Goal: Use online tool/utility: Utilize a website feature to perform a specific function

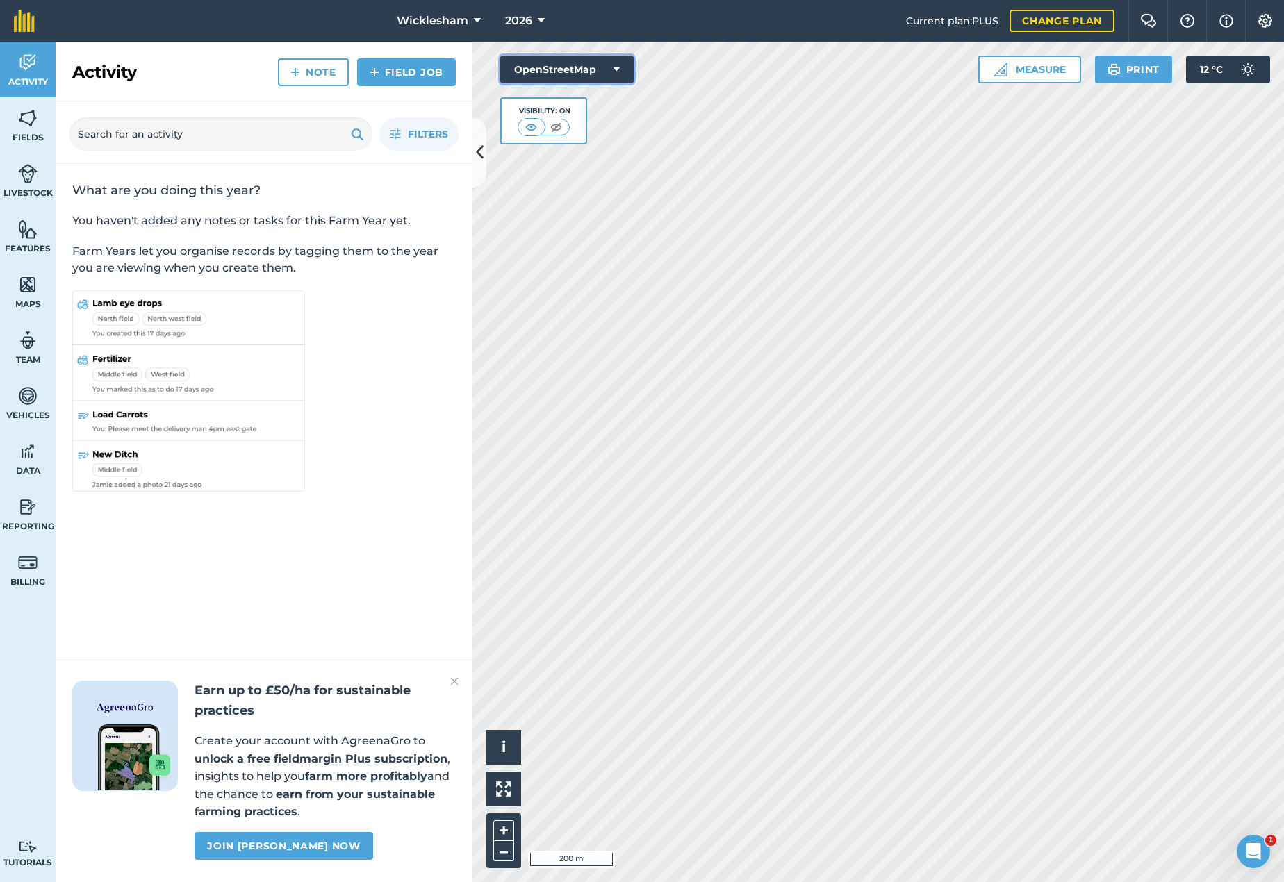
click at [607, 68] on button "OpenStreetMap" at bounding box center [566, 70] width 133 height 28
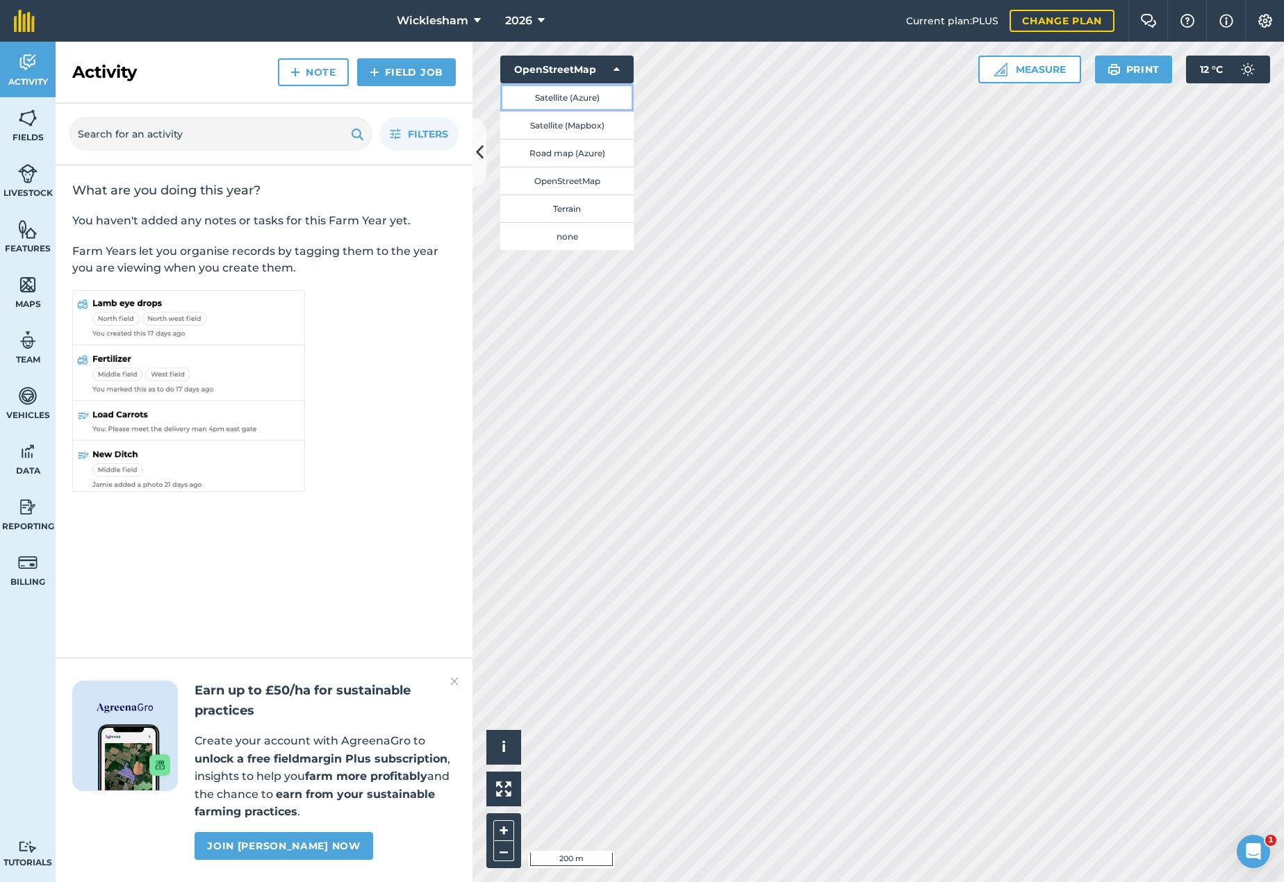
click at [583, 91] on button "Satellite (Azure)" at bounding box center [566, 97] width 133 height 28
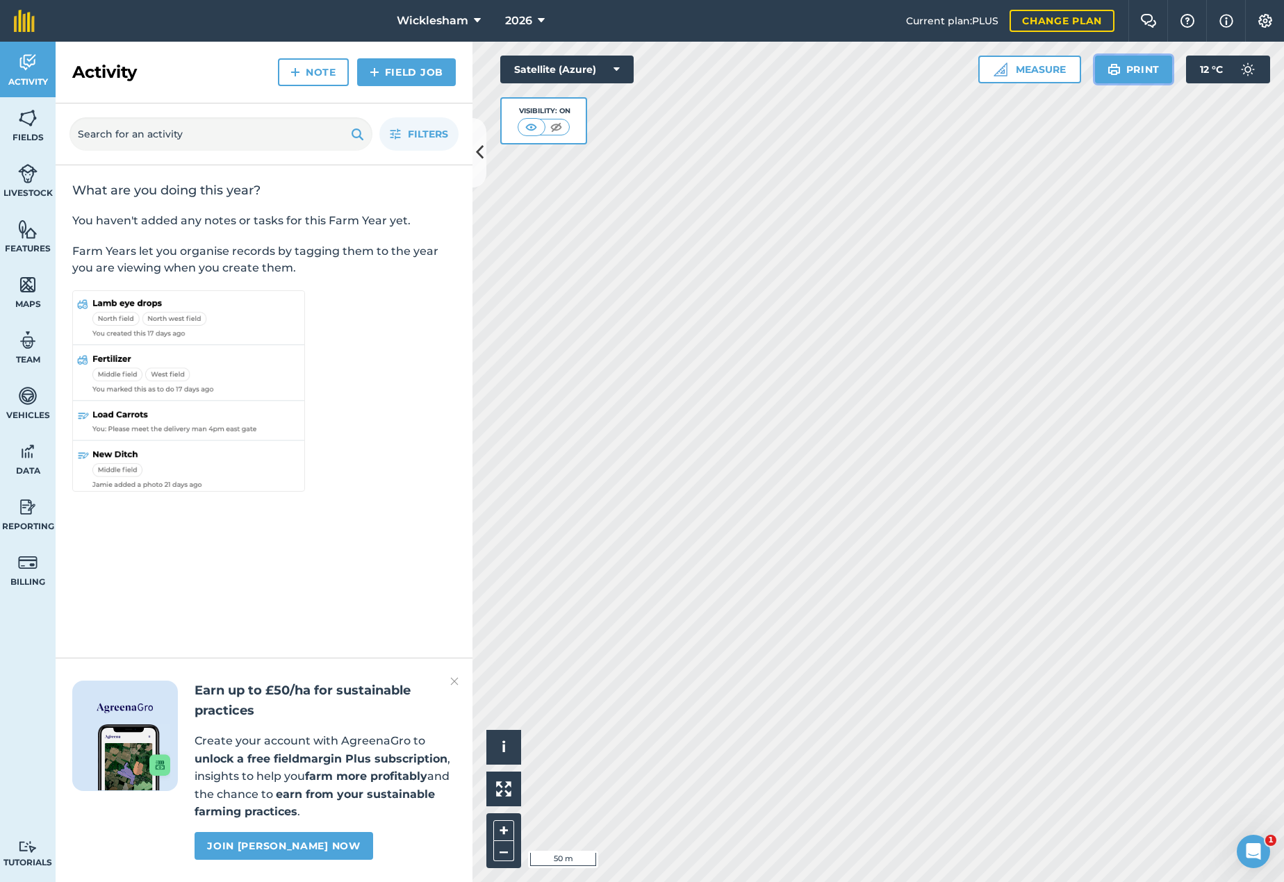
click at [1128, 71] on button "Print" at bounding box center [1134, 70] width 78 height 28
click at [33, 130] on link "Fields" at bounding box center [28, 125] width 56 height 56
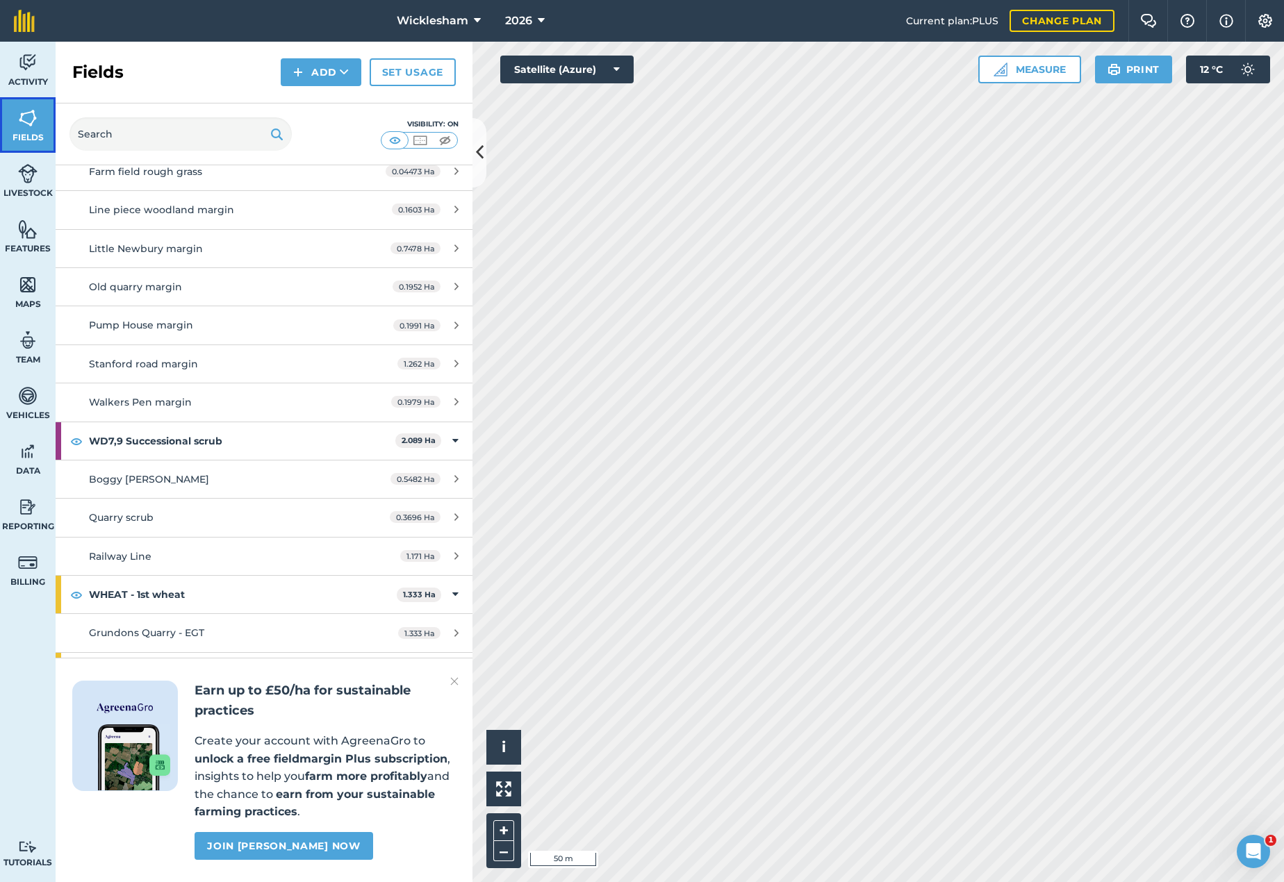
scroll to position [2541, 0]
click at [129, 597] on strong "WHEAT - 1st wheat" at bounding box center [243, 594] width 308 height 38
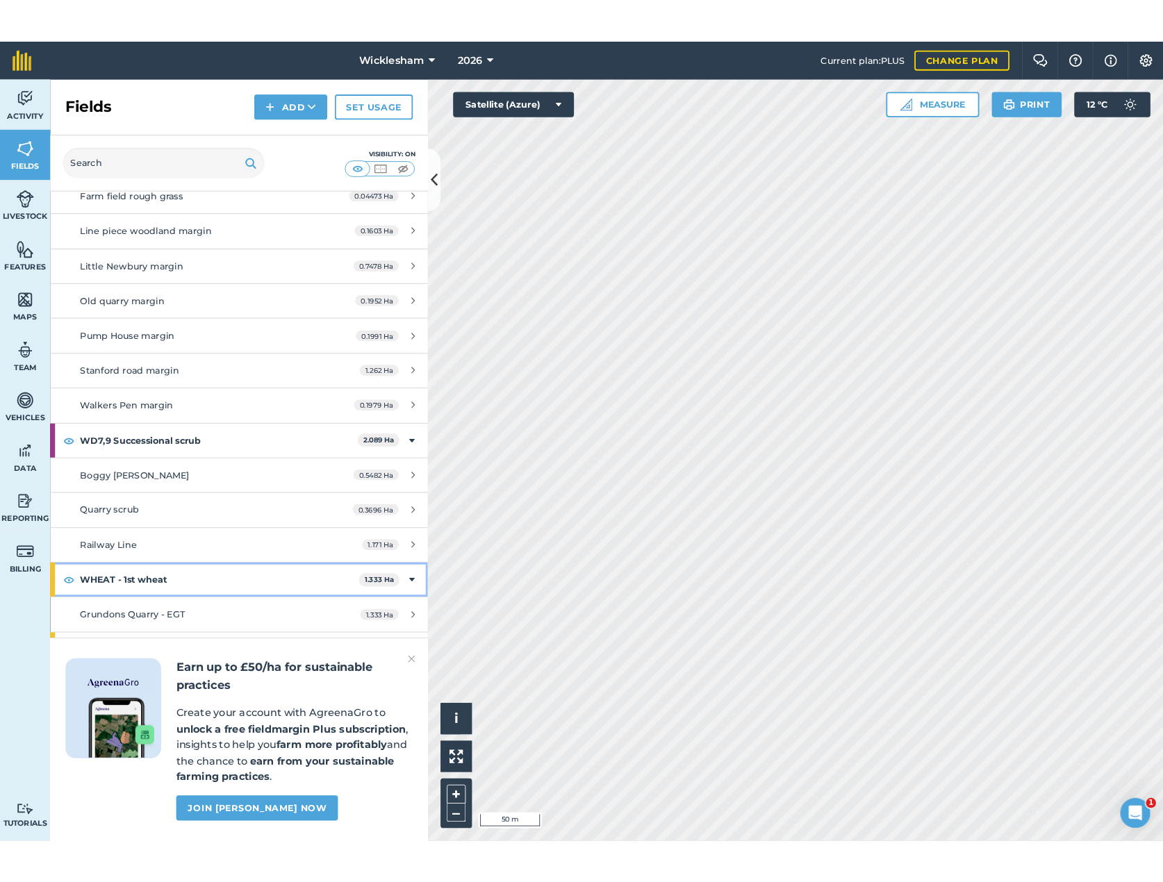
scroll to position [2503, 0]
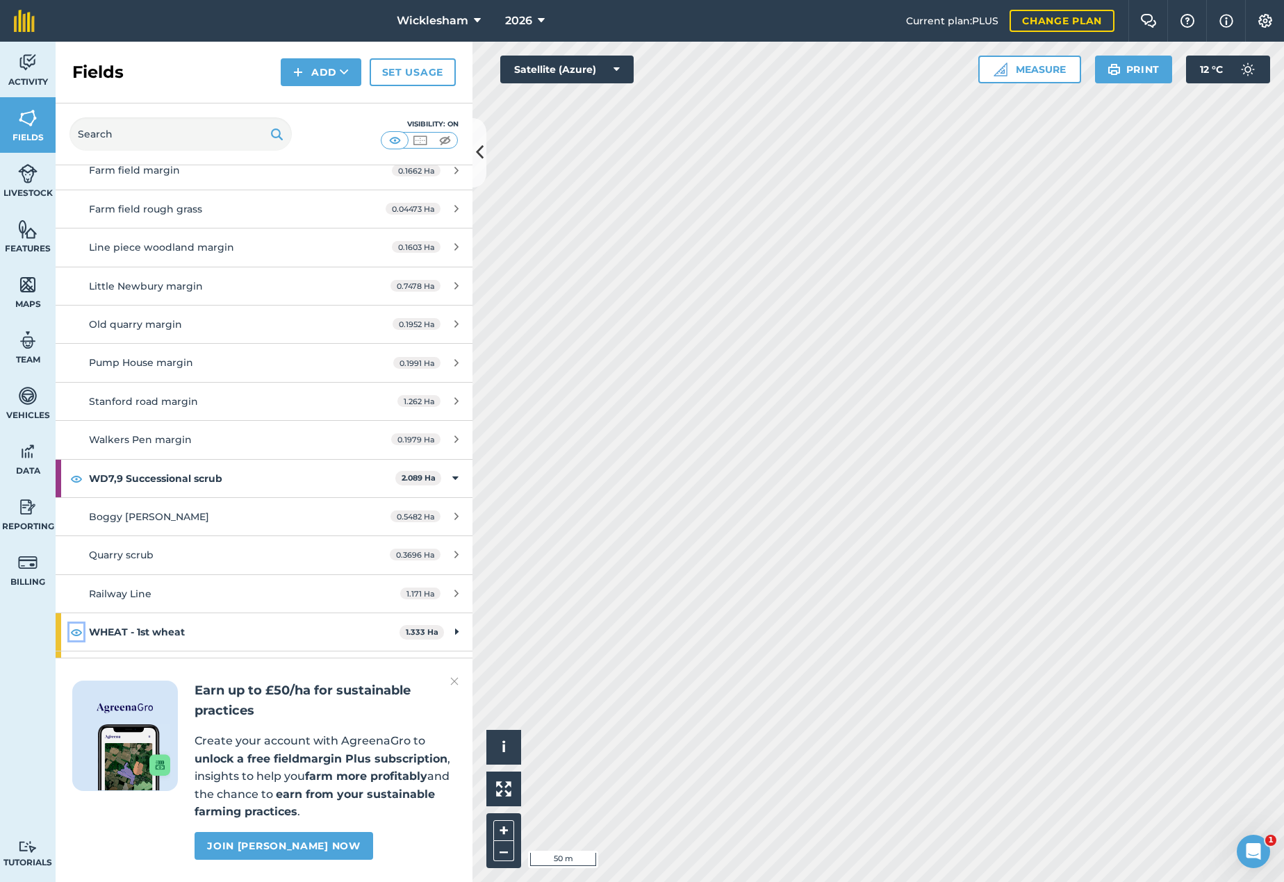
click at [77, 630] on img at bounding box center [76, 632] width 13 height 17
click at [75, 631] on img at bounding box center [76, 632] width 13 height 17
click at [454, 680] on img at bounding box center [454, 681] width 8 height 17
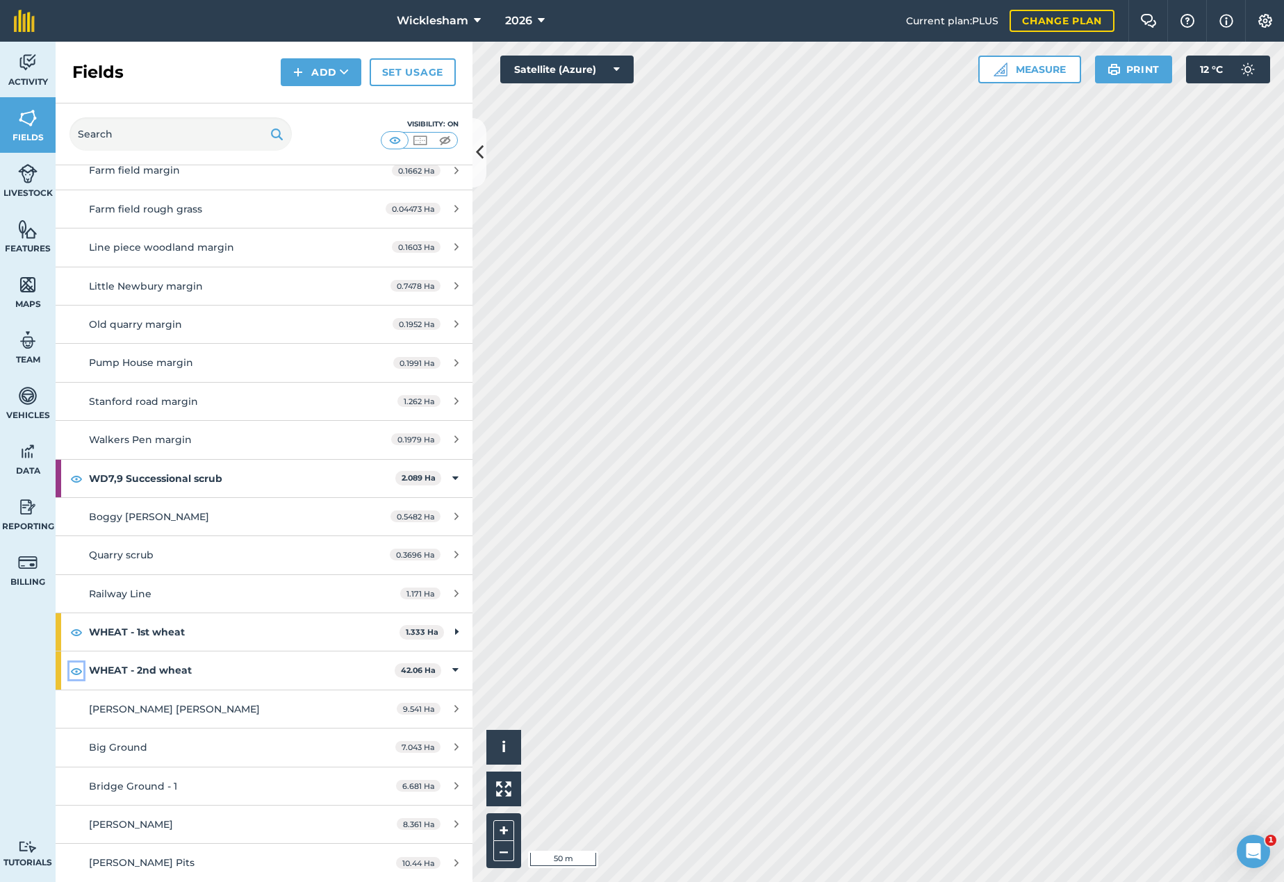
click at [74, 669] on img at bounding box center [76, 671] width 13 height 17
click at [1139, 67] on button "Print" at bounding box center [1134, 70] width 78 height 28
click at [1144, 70] on button "Print" at bounding box center [1134, 70] width 78 height 28
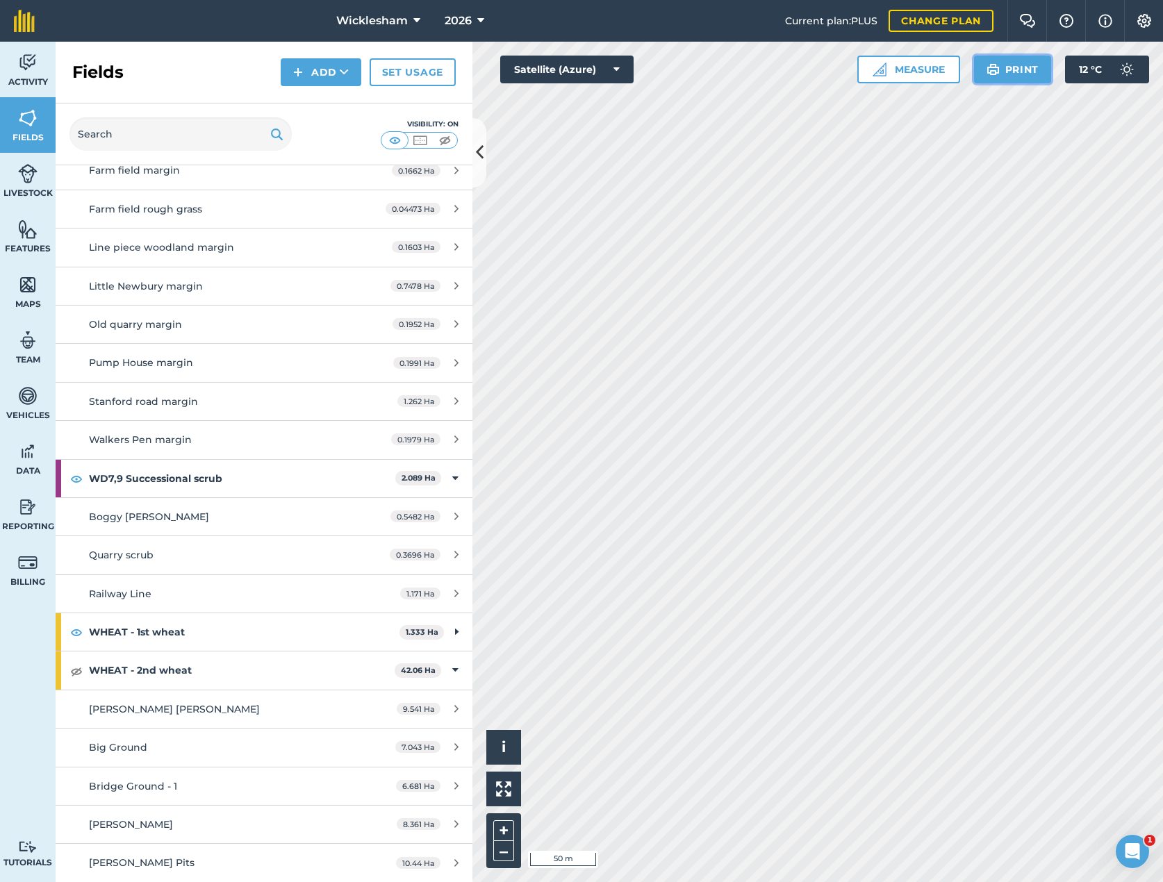
click at [1016, 74] on button "Print" at bounding box center [1013, 70] width 78 height 28
click at [918, 66] on button "Measure" at bounding box center [908, 70] width 103 height 28
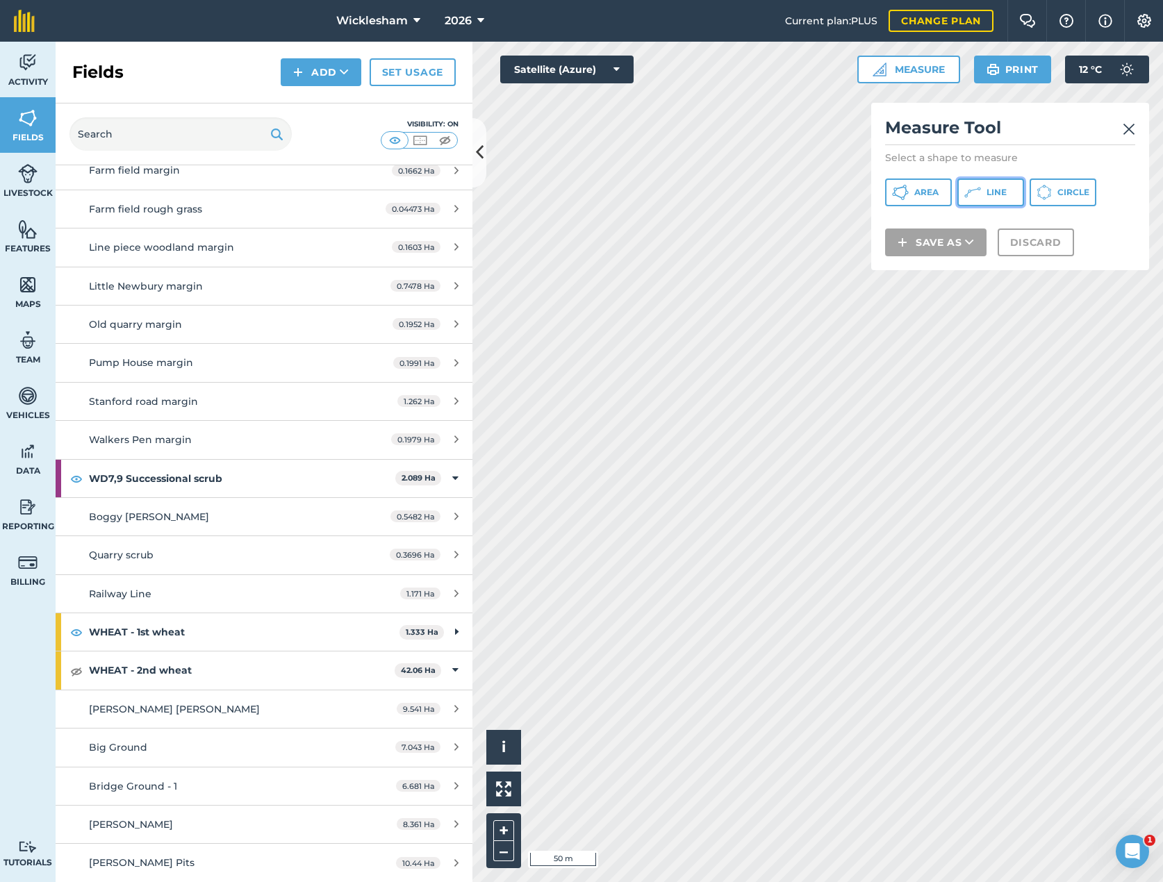
click at [991, 190] on span "Line" at bounding box center [997, 192] width 20 height 11
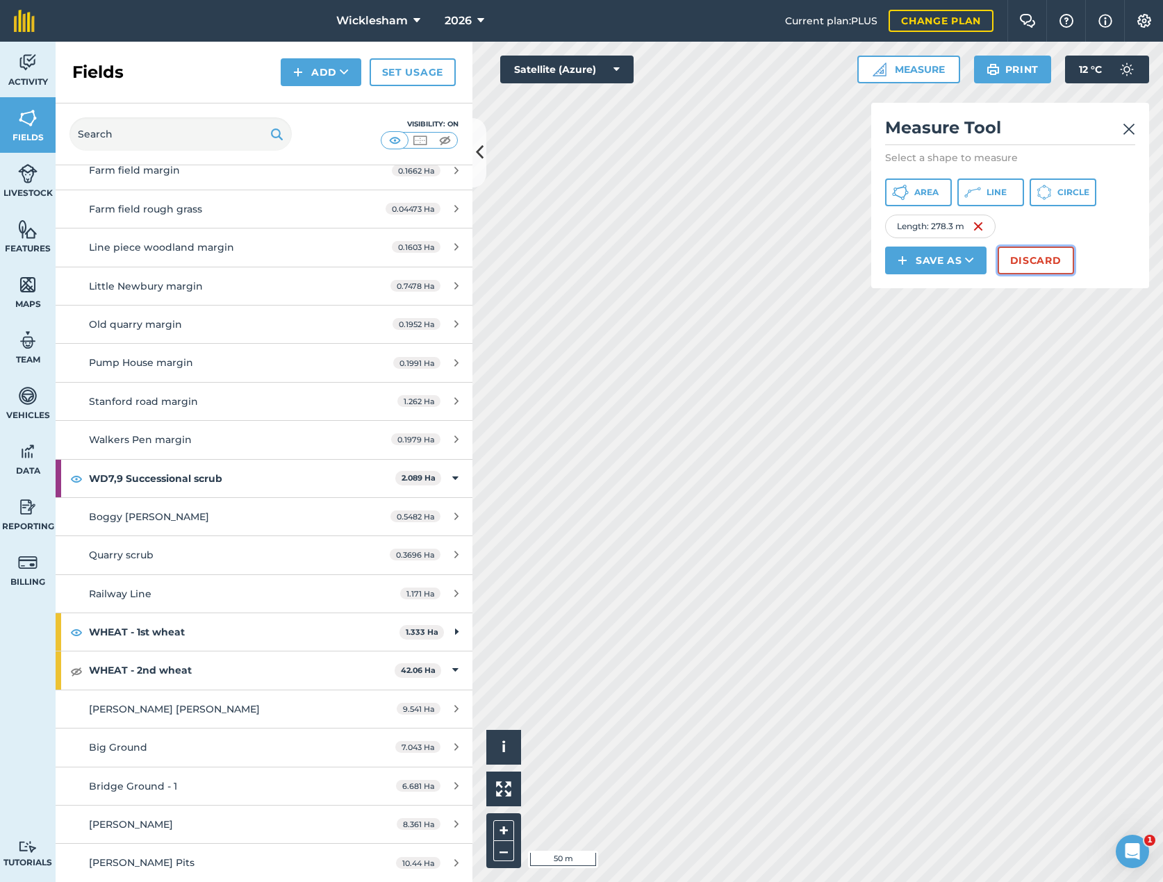
click at [1039, 261] on button "Discard" at bounding box center [1036, 261] width 76 height 28
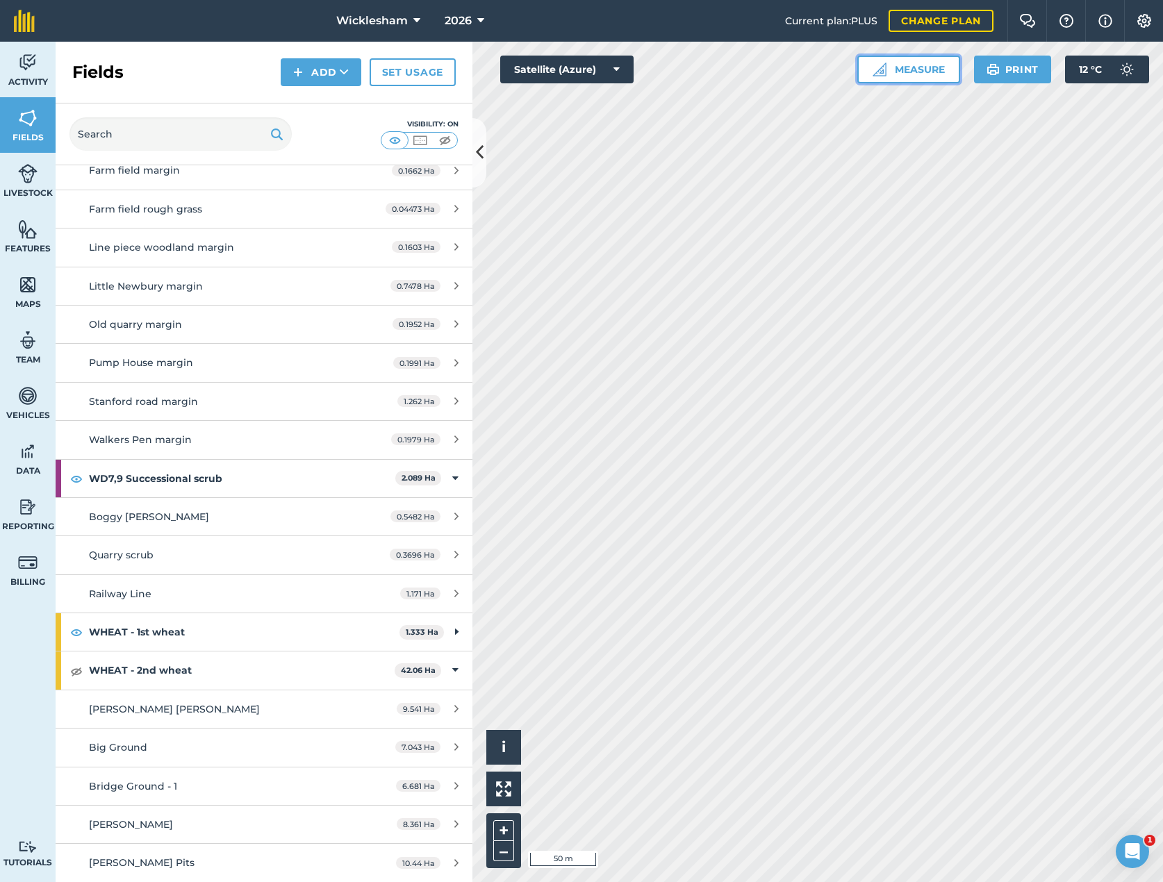
click at [930, 67] on button "Measure" at bounding box center [908, 70] width 103 height 28
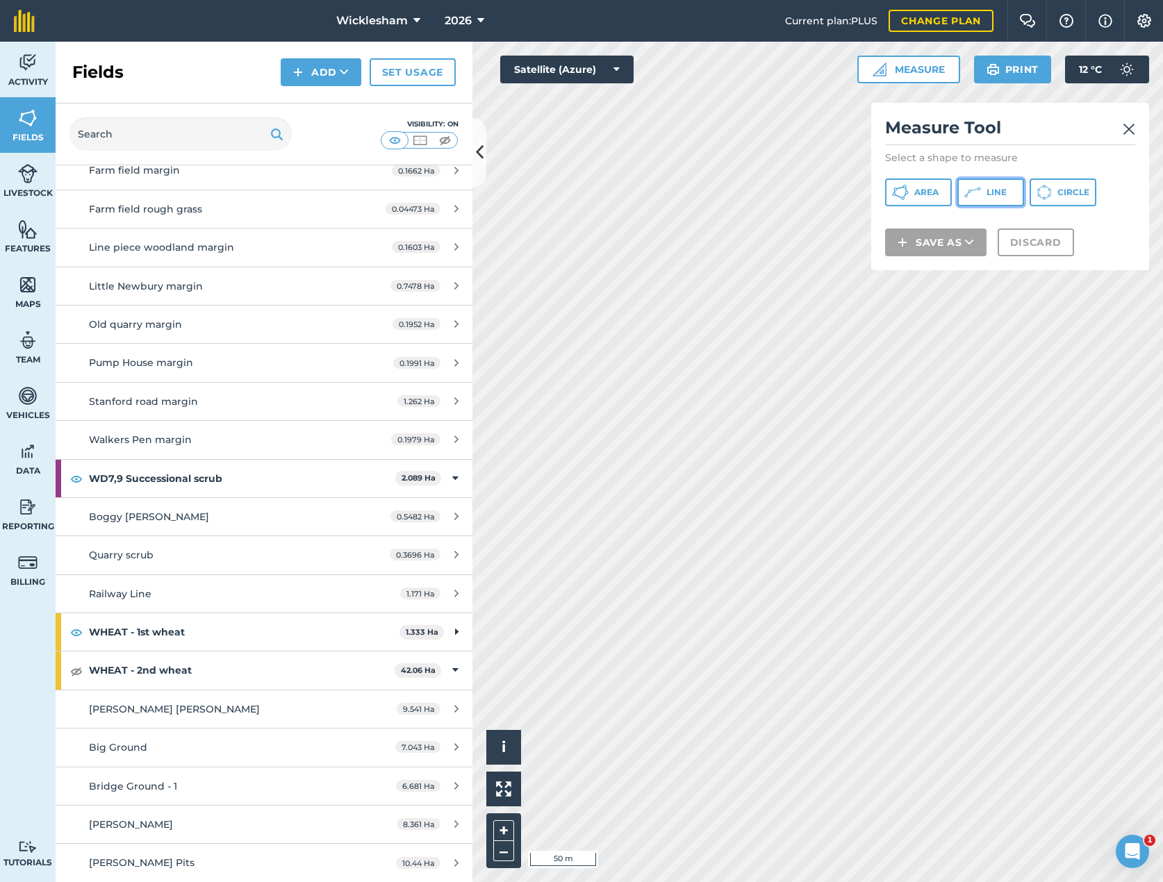
click at [983, 188] on button "Line" at bounding box center [990, 193] width 67 height 28
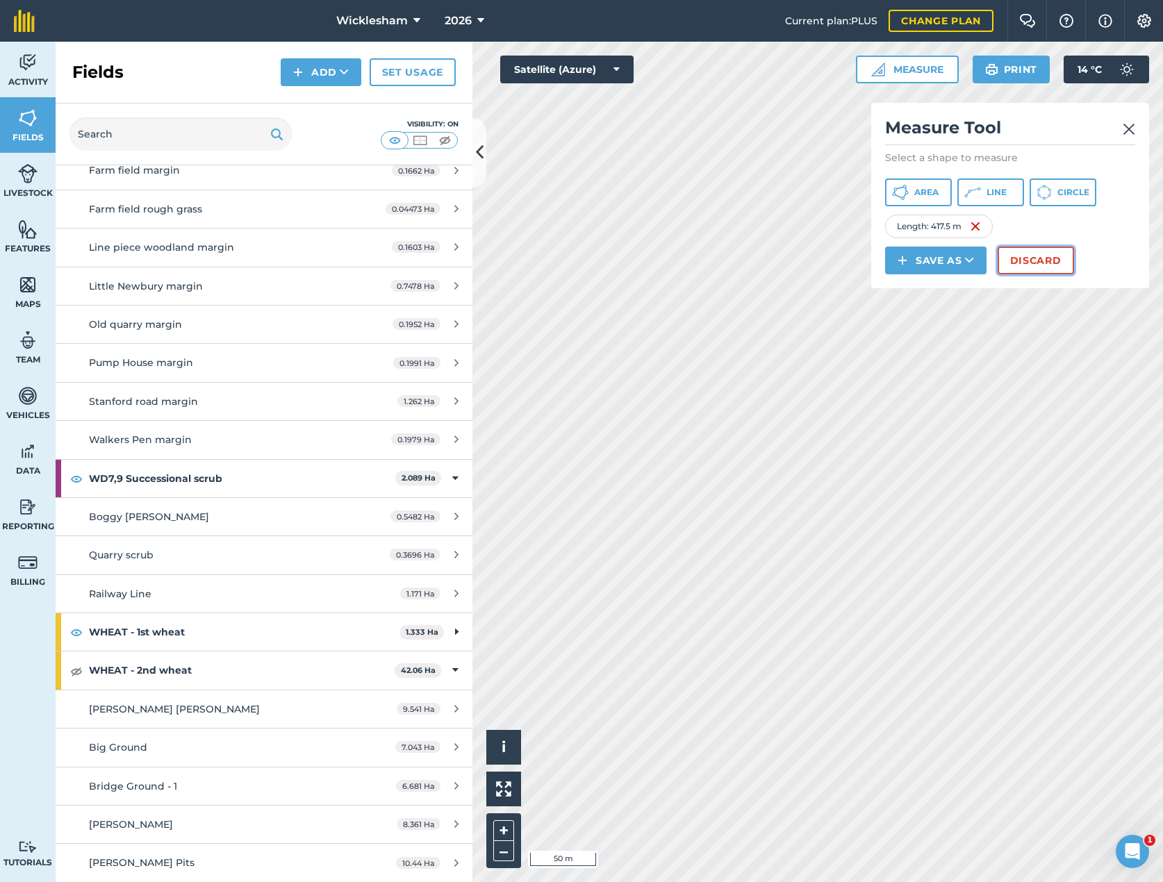
click at [1046, 254] on button "Discard" at bounding box center [1036, 261] width 76 height 28
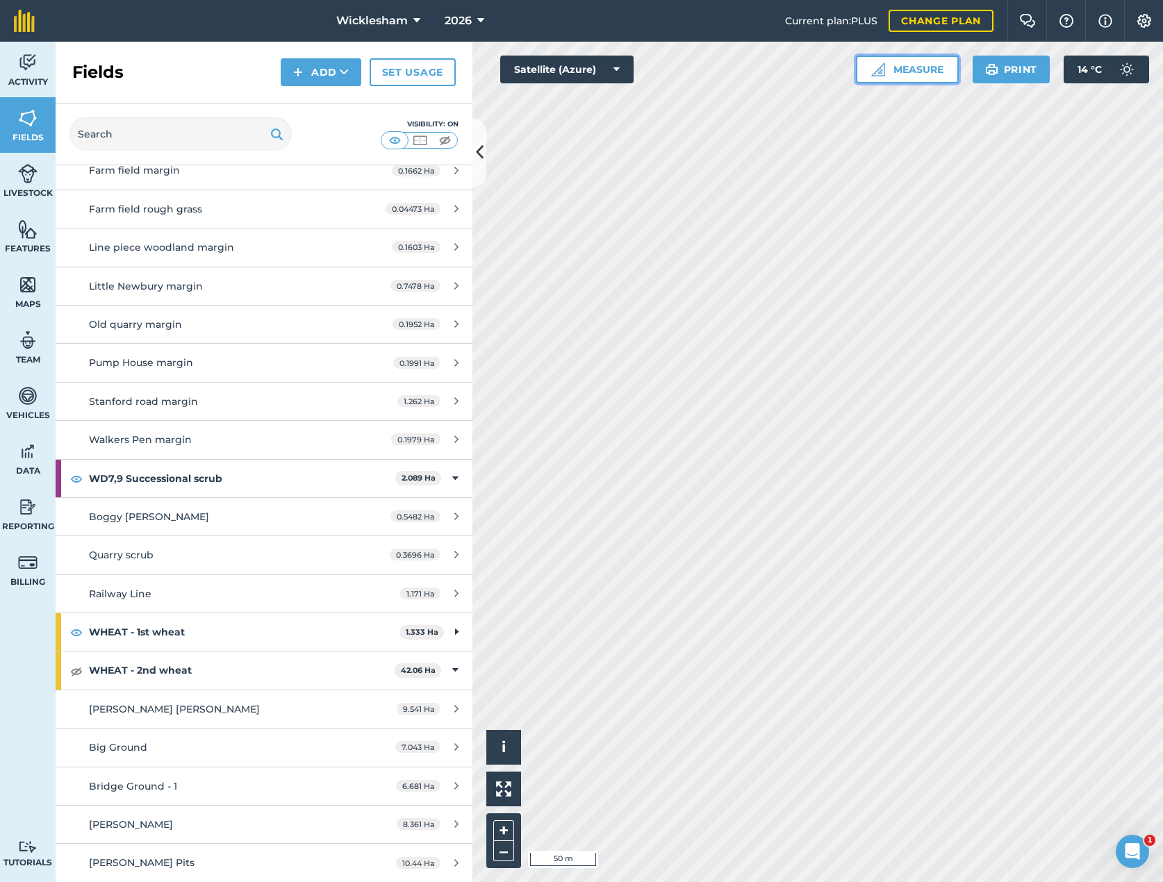
click at [925, 71] on button "Measure" at bounding box center [907, 70] width 103 height 28
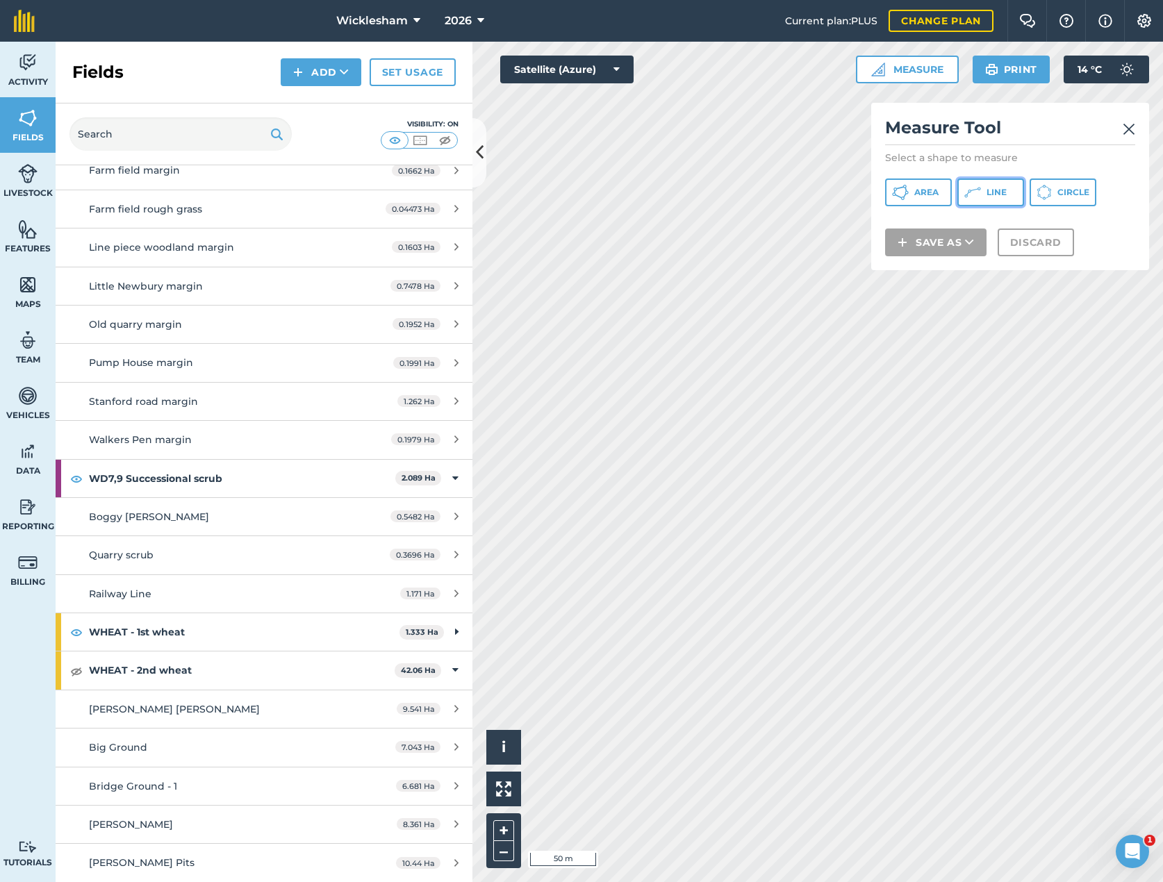
click at [1005, 190] on span "Line" at bounding box center [997, 192] width 20 height 11
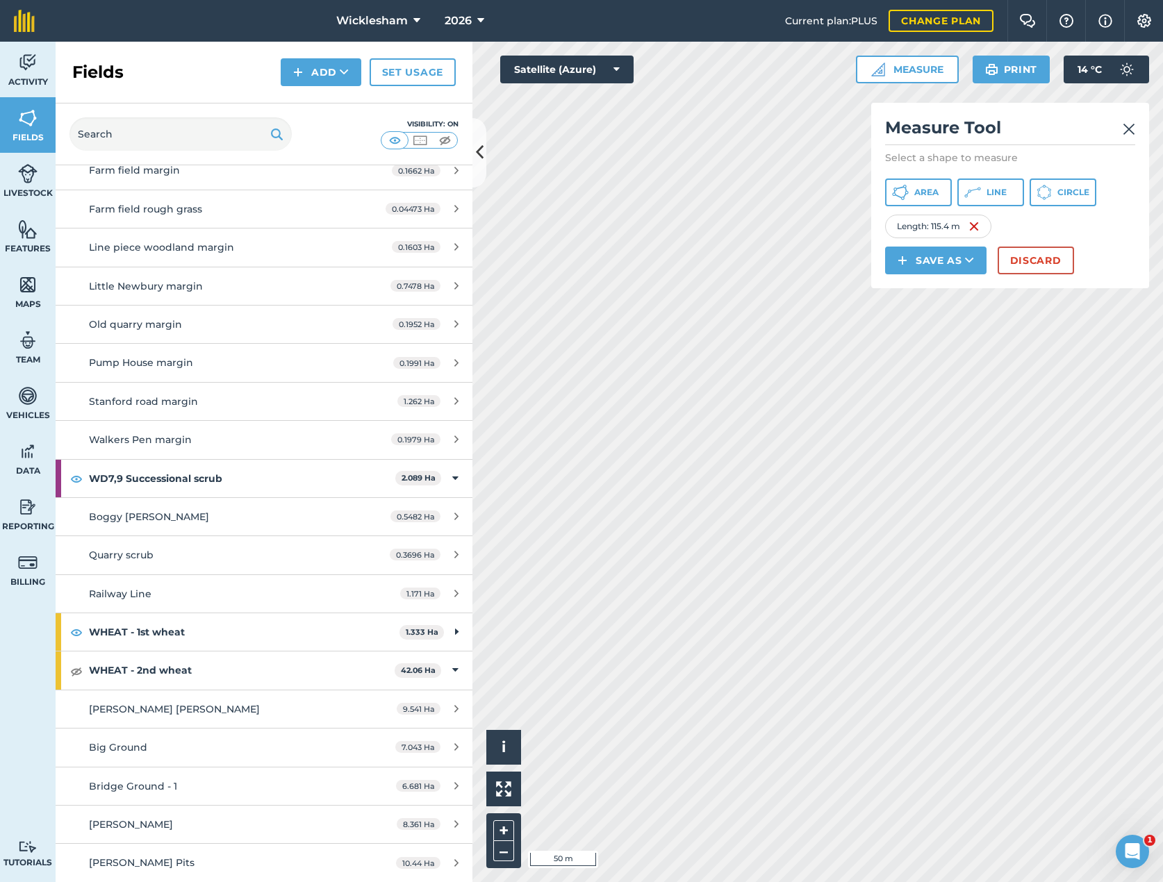
click at [1128, 126] on img at bounding box center [1129, 129] width 13 height 17
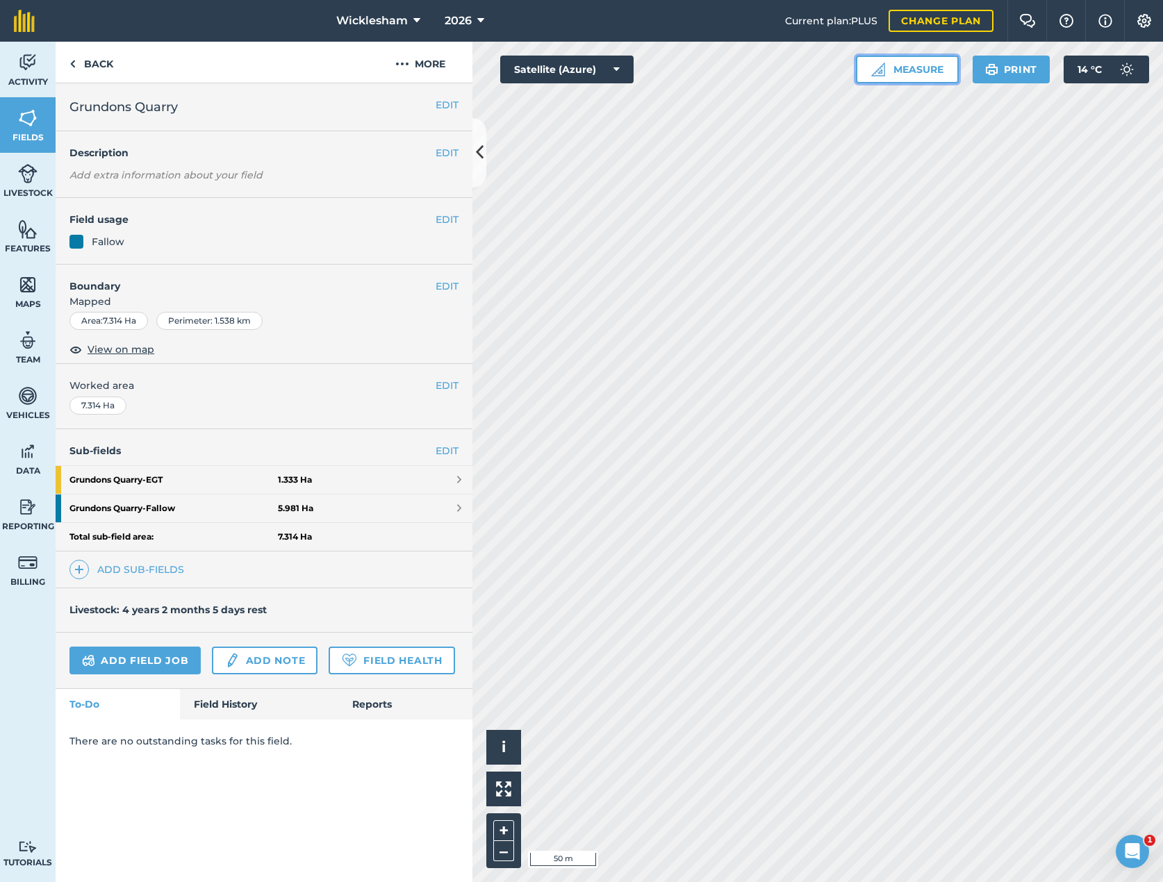
click at [909, 70] on button "Measure" at bounding box center [907, 70] width 103 height 28
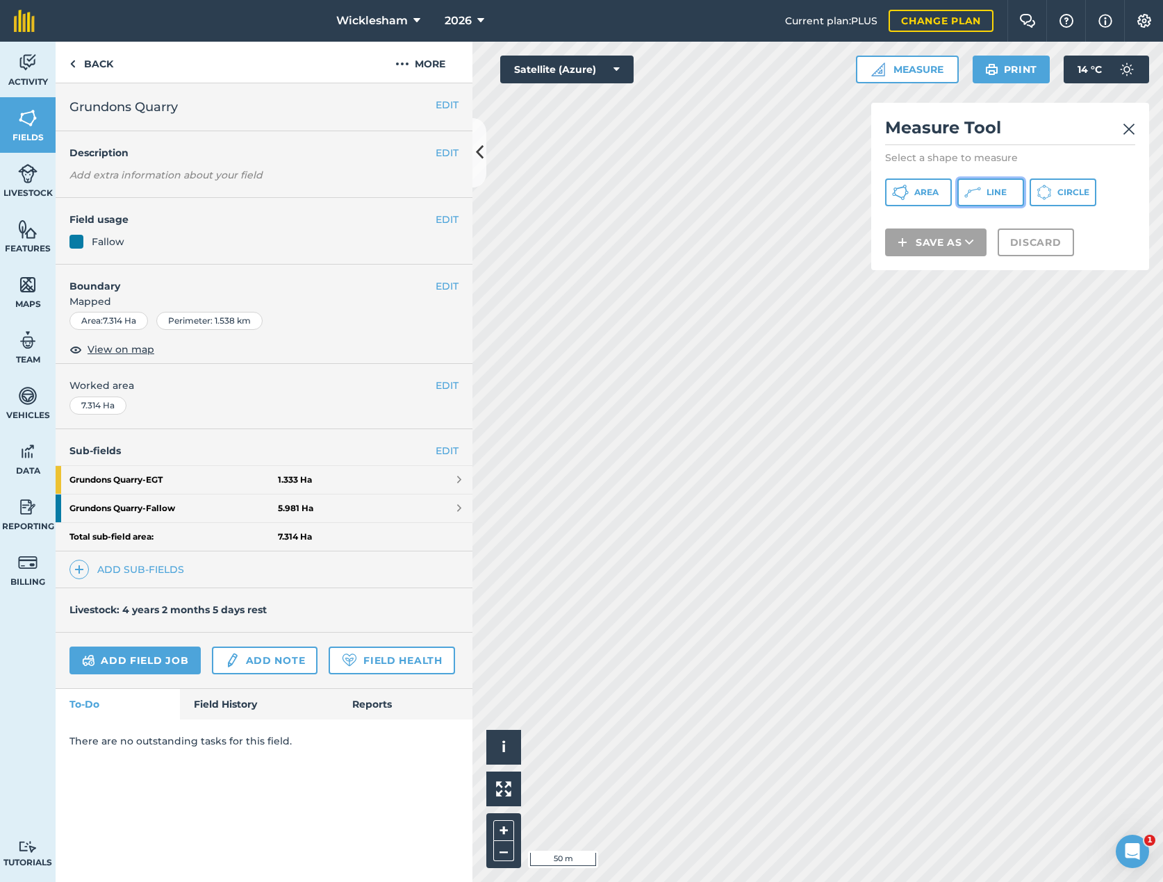
click at [1009, 197] on button "Line" at bounding box center [990, 193] width 67 height 28
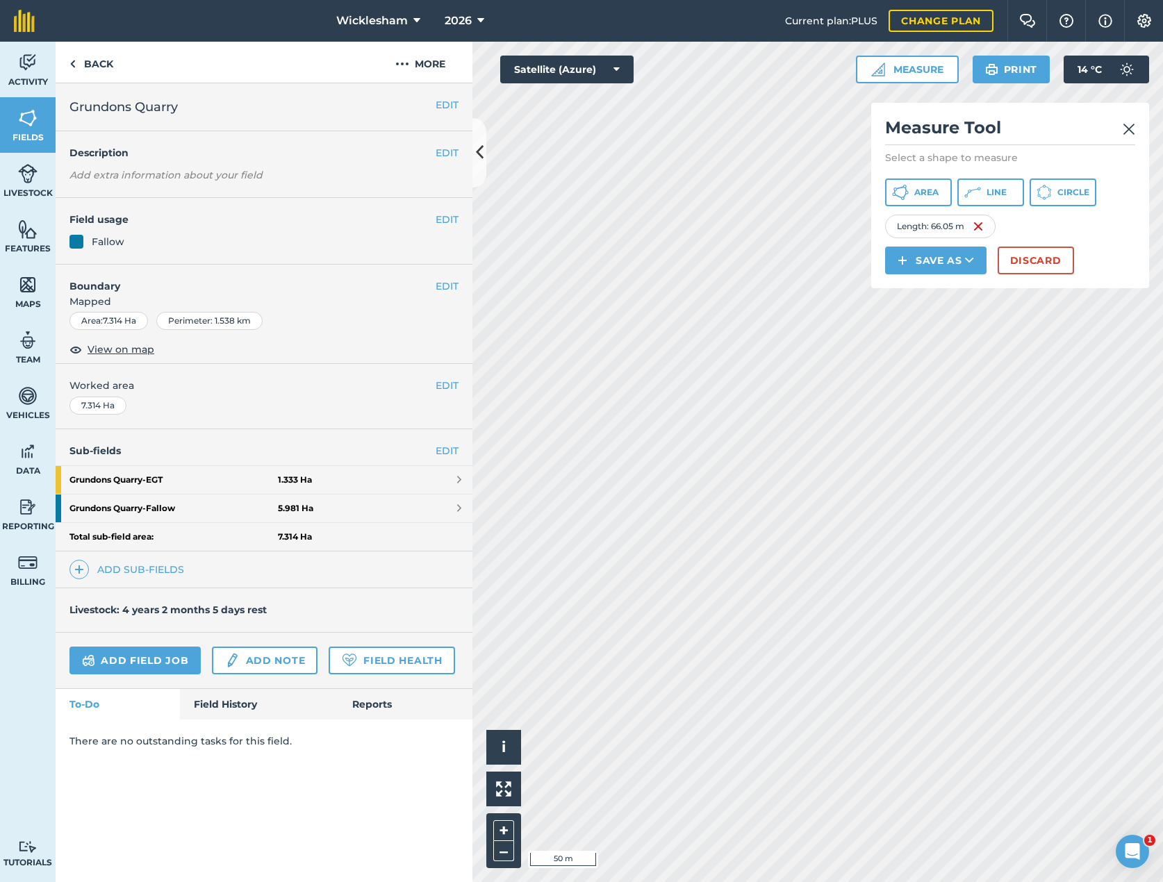
click at [1129, 125] on img at bounding box center [1129, 129] width 13 height 17
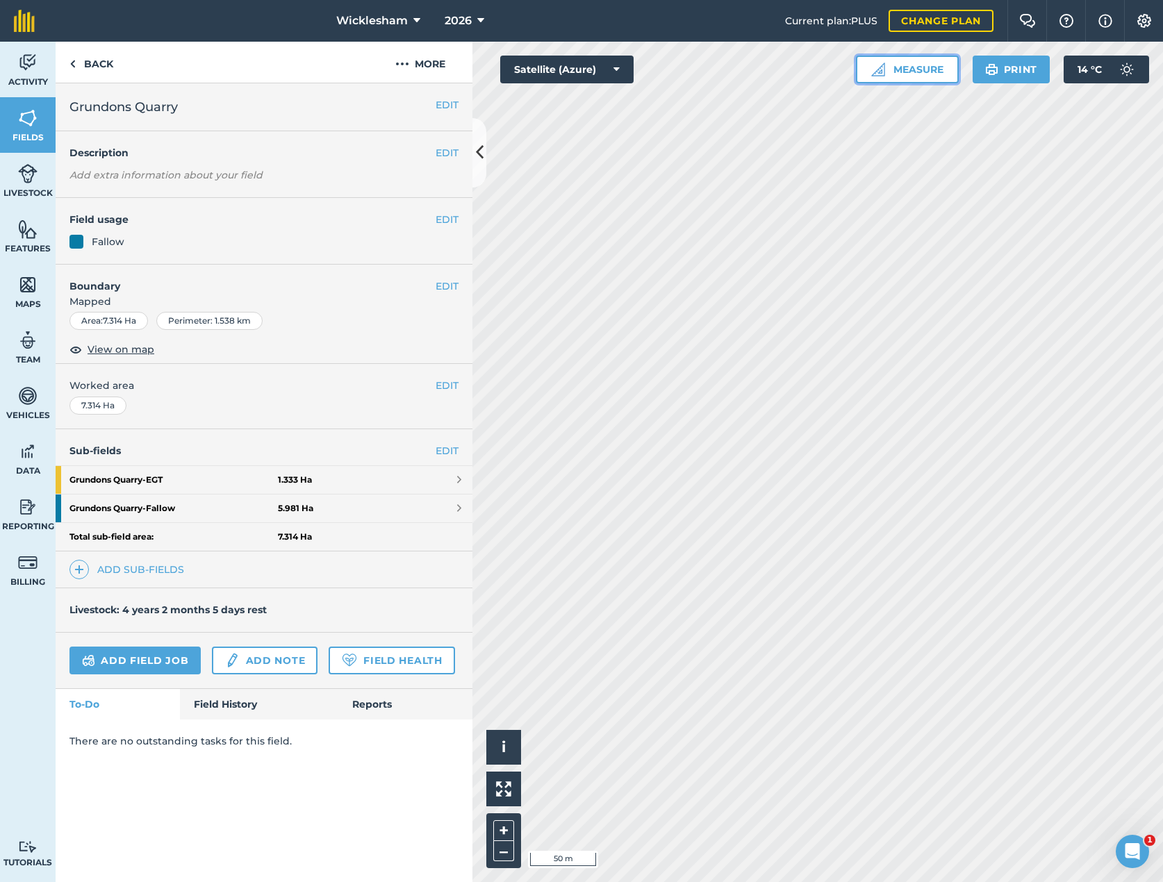
click at [925, 65] on button "Measure" at bounding box center [907, 70] width 103 height 28
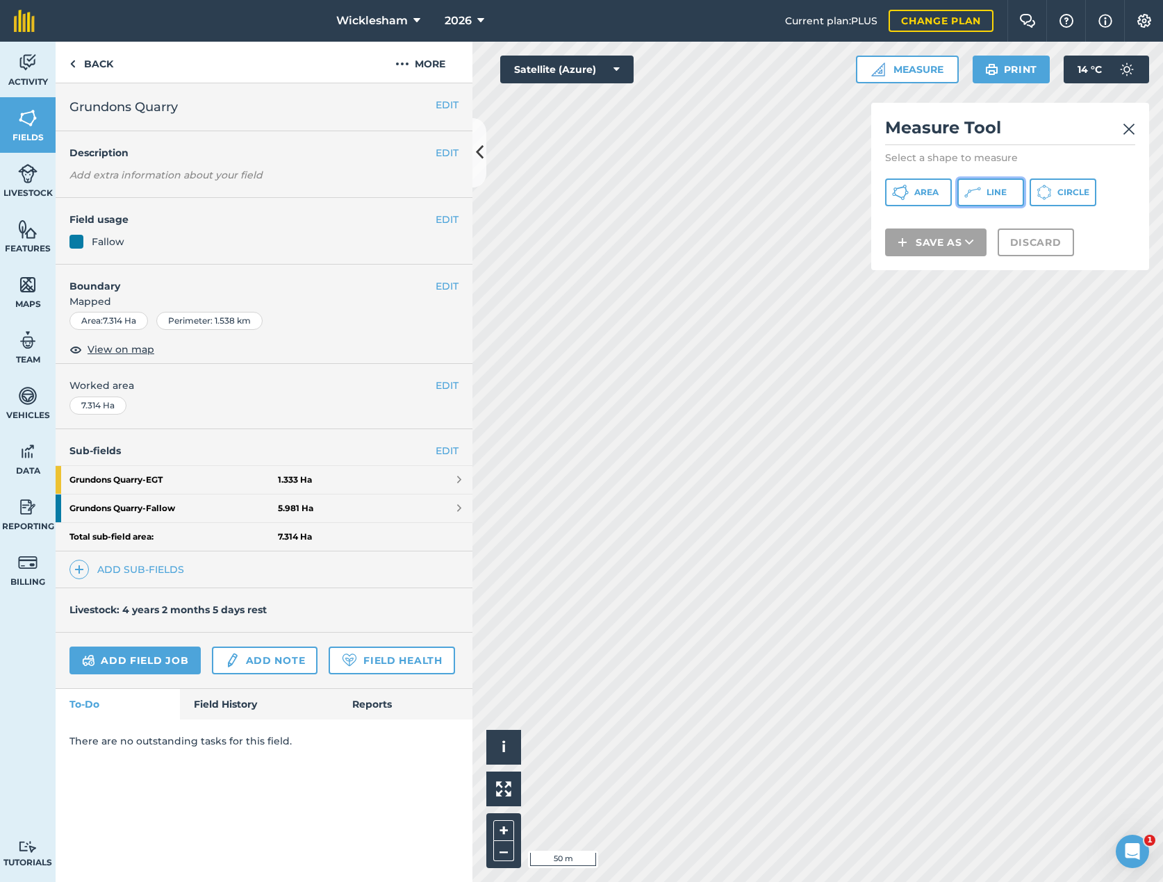
click at [996, 193] on span "Line" at bounding box center [997, 192] width 20 height 11
